Goal: Information Seeking & Learning: Learn about a topic

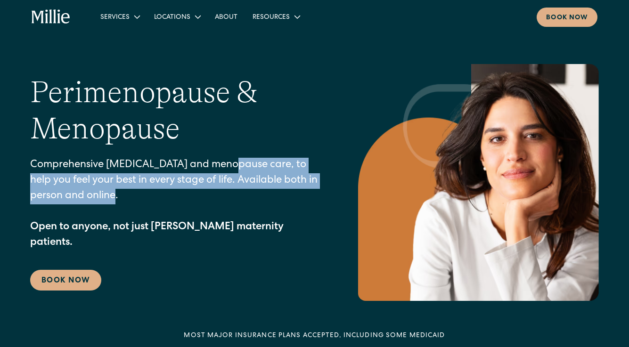
drag, startPoint x: 238, startPoint y: 174, endPoint x: 237, endPoint y: 206, distance: 31.6
click at [237, 206] on p "Comprehensive [MEDICAL_DATA] and menopause care, to help you feel your best in …" at bounding box center [175, 204] width 290 height 93
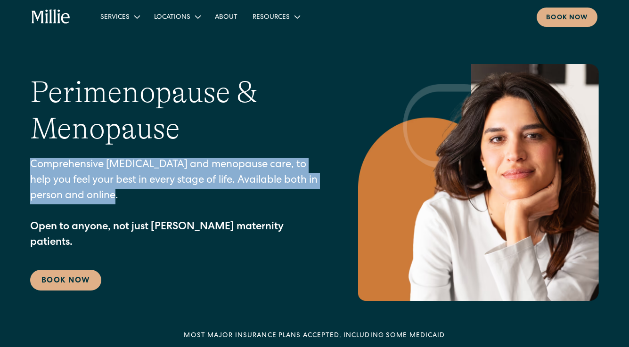
drag, startPoint x: 196, startPoint y: 158, endPoint x: 196, endPoint y: 199, distance: 41.0
click at [196, 199] on div "[MEDICAL_DATA] & Menopause Comprehensive [MEDICAL_DATA] and menopause care, to …" at bounding box center [175, 182] width 290 height 217
click at [196, 199] on p "Comprehensive [MEDICAL_DATA] and menopause care, to help you feel your best in …" at bounding box center [175, 204] width 290 height 93
drag, startPoint x: 196, startPoint y: 199, endPoint x: 196, endPoint y: 154, distance: 45.7
click at [196, 154] on div "[MEDICAL_DATA] & Menopause Comprehensive [MEDICAL_DATA] and menopause care, to …" at bounding box center [175, 182] width 290 height 217
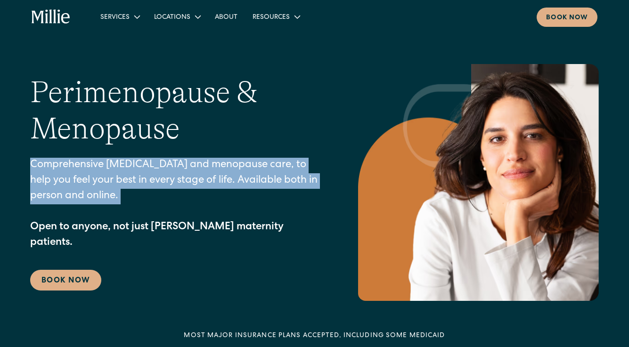
click at [196, 147] on h1 "Perimenopause & Menopause" at bounding box center [175, 110] width 290 height 73
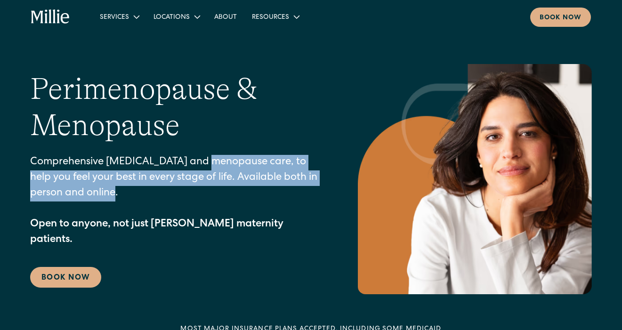
drag, startPoint x: 216, startPoint y: 163, endPoint x: 213, endPoint y: 196, distance: 33.6
click at [213, 196] on p "Comprehensive [MEDICAL_DATA] and menopause care, to help you feel your best in …" at bounding box center [175, 201] width 290 height 93
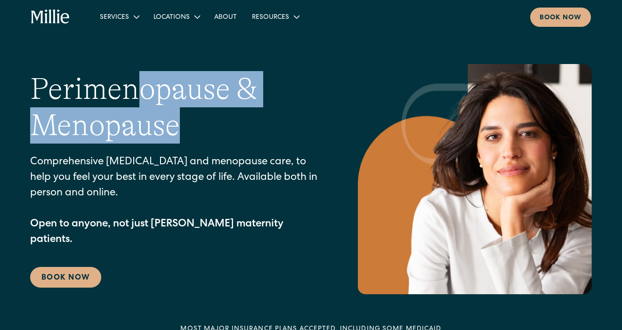
drag, startPoint x: 134, startPoint y: 91, endPoint x: 188, endPoint y: 137, distance: 70.5
click at [189, 139] on h1 "Perimenopause & Menopause" at bounding box center [175, 107] width 290 height 73
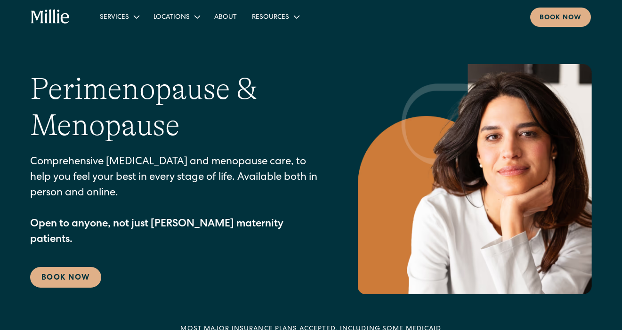
click at [189, 164] on p "Comprehensive [MEDICAL_DATA] and menopause care, to help you feel your best in …" at bounding box center [175, 201] width 290 height 93
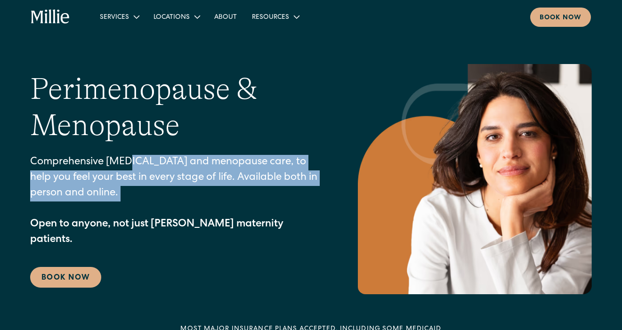
drag, startPoint x: 127, startPoint y: 165, endPoint x: 144, endPoint y: 210, distance: 47.9
click at [144, 210] on p "Comprehensive [MEDICAL_DATA] and menopause care, to help you feel your best in …" at bounding box center [175, 201] width 290 height 93
drag, startPoint x: 144, startPoint y: 210, endPoint x: 131, endPoint y: 166, distance: 46.0
click at [131, 166] on p "Comprehensive [MEDICAL_DATA] and menopause care, to help you feel your best in …" at bounding box center [175, 201] width 290 height 93
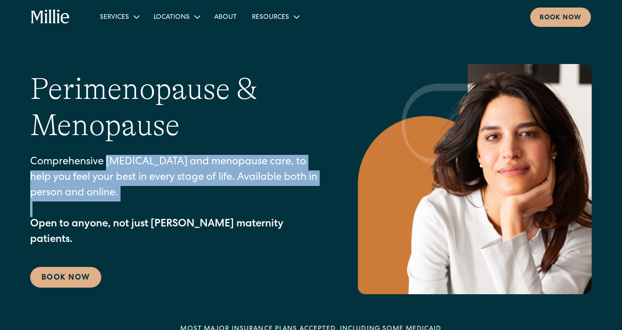
click at [131, 166] on p "Comprehensive [MEDICAL_DATA] and menopause care, to help you feel your best in …" at bounding box center [175, 201] width 290 height 93
